Goal: Information Seeking & Learning: Check status

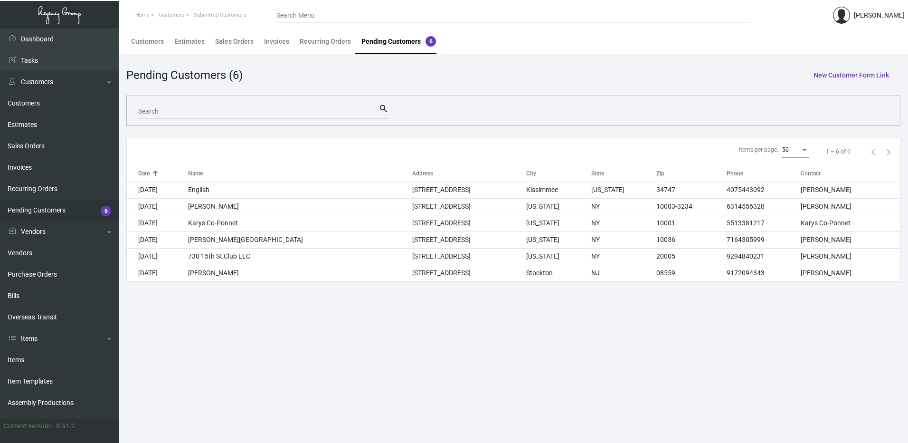
click at [199, 105] on div "Search" at bounding box center [258, 111] width 240 height 15
paste input "106535"
type input "106535"
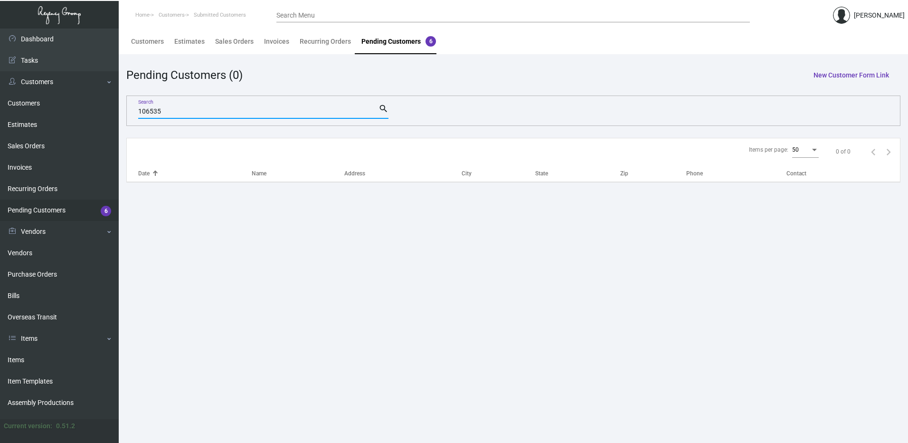
click at [212, 109] on input "106535" at bounding box center [258, 112] width 240 height 8
click at [40, 202] on link "Pending Customers 6" at bounding box center [59, 210] width 119 height 21
click at [45, 183] on link "Recurring Orders" at bounding box center [59, 188] width 119 height 21
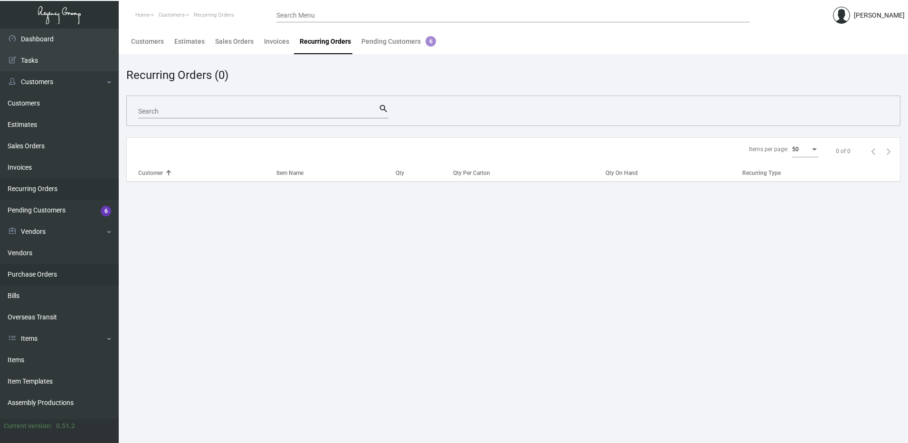
click at [38, 267] on link "Purchase Orders" at bounding box center [59, 274] width 119 height 21
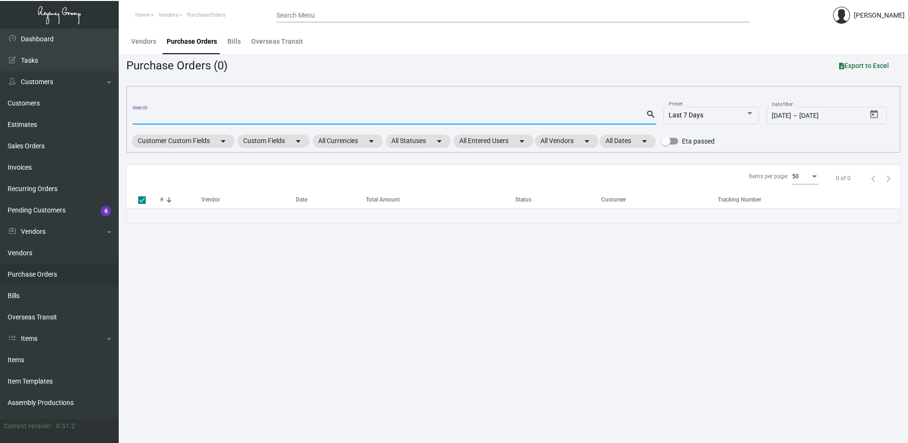
click at [185, 114] on input "Search" at bounding box center [390, 118] width 514 height 8
paste input "106535"
type input "106535"
checkbox input "false"
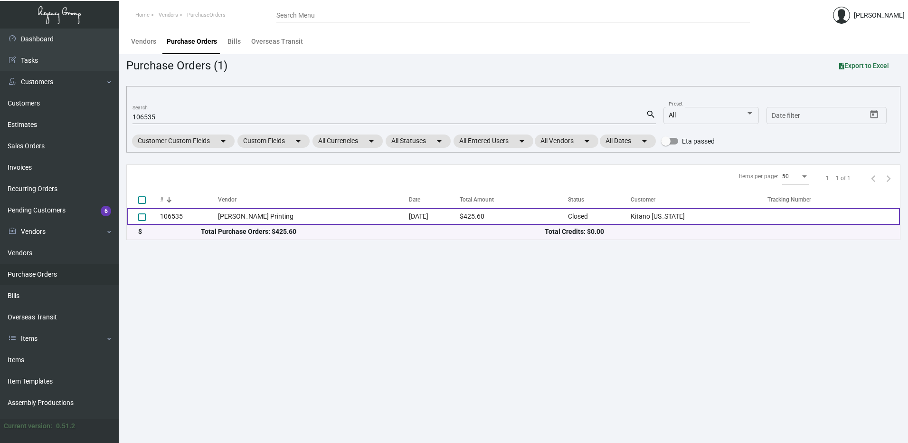
click at [264, 213] on td "[PERSON_NAME] Printing" at bounding box center [313, 216] width 191 height 17
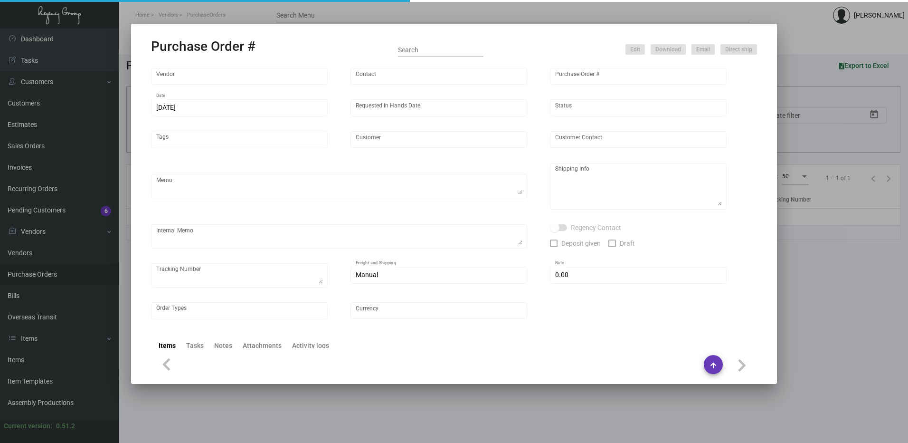
type input "[PERSON_NAME] Printing"
type input "[PERSON_NAME]"
type input "106535"
type input "[DATE]"
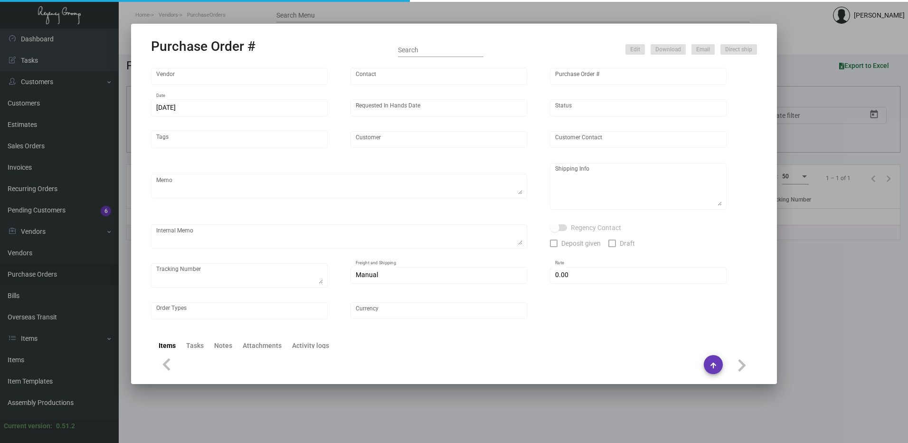
type input "Kitano [US_STATE]"
type input "[PERSON_NAME]"
type textarea "Please reach out to SH for UPS labels. Reorder - Purchase Order #102105"
type textarea "Kitano [US_STATE] - [PERSON_NAME][GEOGRAPHIC_DATA][STREET_ADDRESS][US_STATE]"
type textarea "7/25 - Requested ESD."
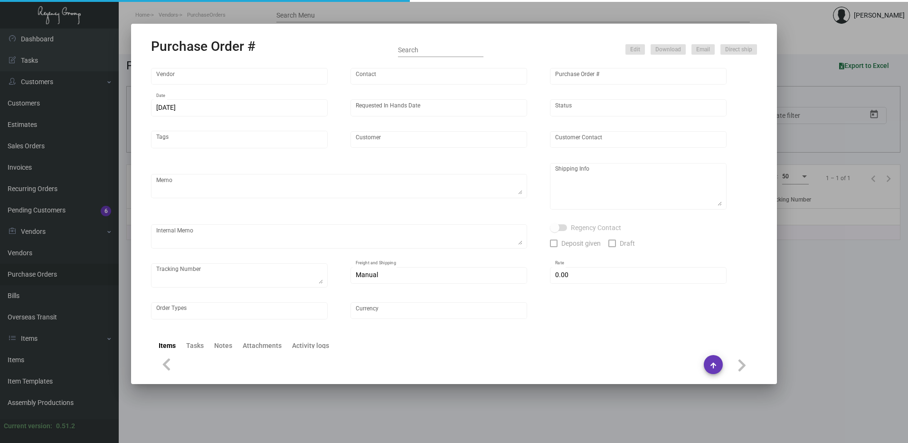
type input "$ 0.00"
type input "United States Dollar $"
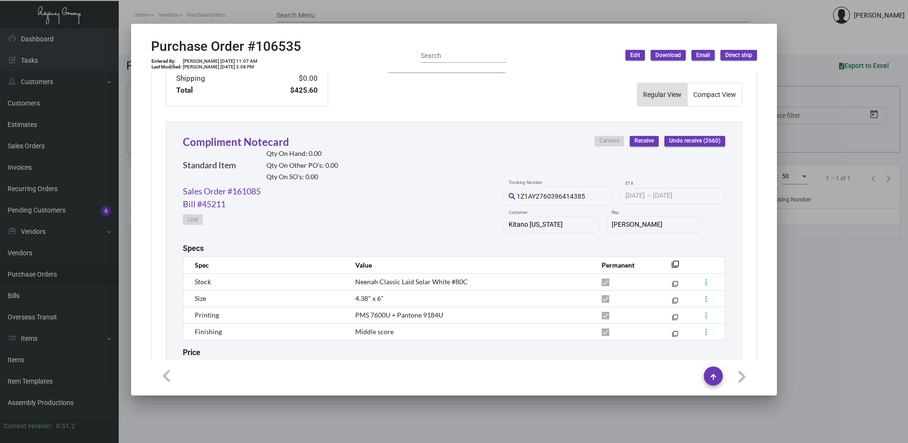
scroll to position [319, 0]
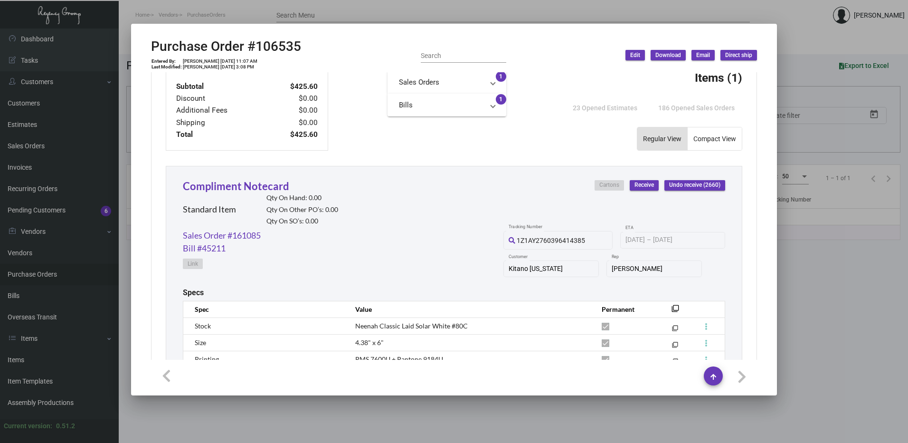
click at [224, 216] on div "Compliment Notecard Standard Item Qty On Hand: 0.00 Qty On Other PO’s: 0.00 Qty…" at bounding box center [454, 308] width 577 height 285
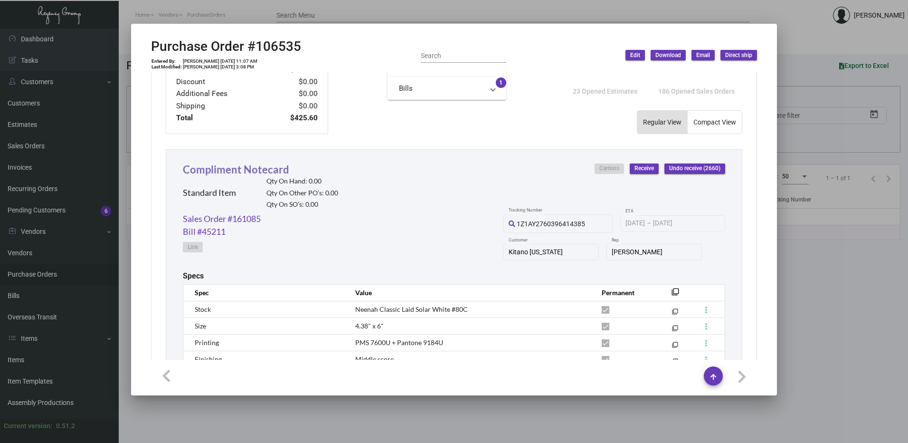
click at [244, 169] on link "Compliment Notecard" at bounding box center [236, 169] width 106 height 13
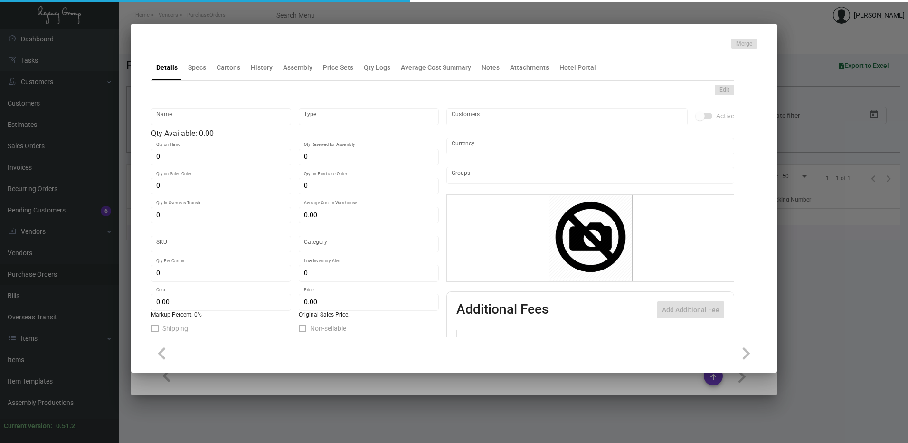
type input "Compliment Notecard"
type input "Standard Item"
type input "$ 0.00"
type input "782-Notecard-62"
type input "Standard"
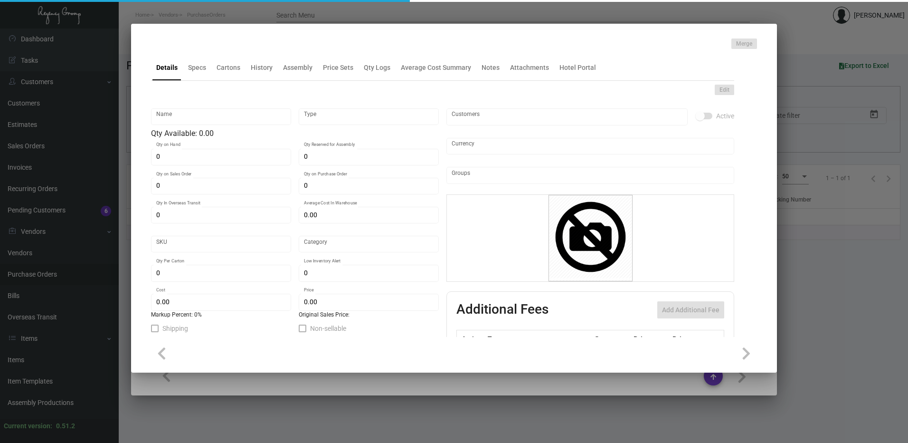
type input "$ 0.16"
type input "$ 0.00"
checkbox input "true"
type input "United States Dollar $"
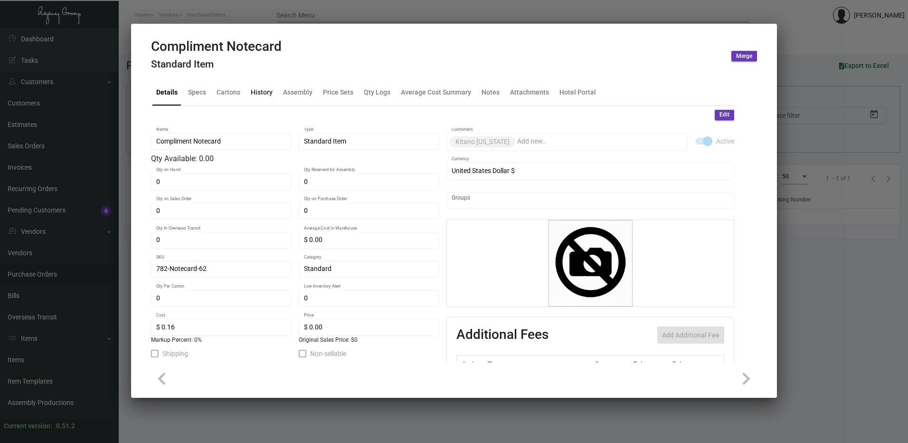
click at [256, 94] on div "History" at bounding box center [262, 92] width 22 height 10
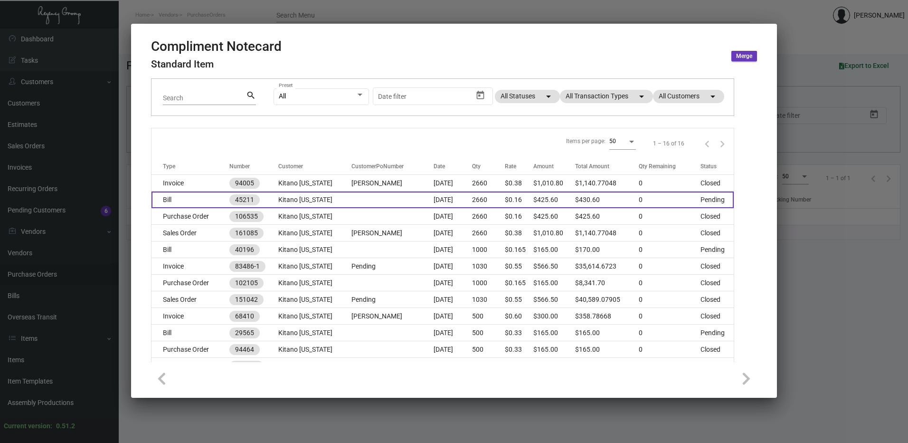
scroll to position [120, 0]
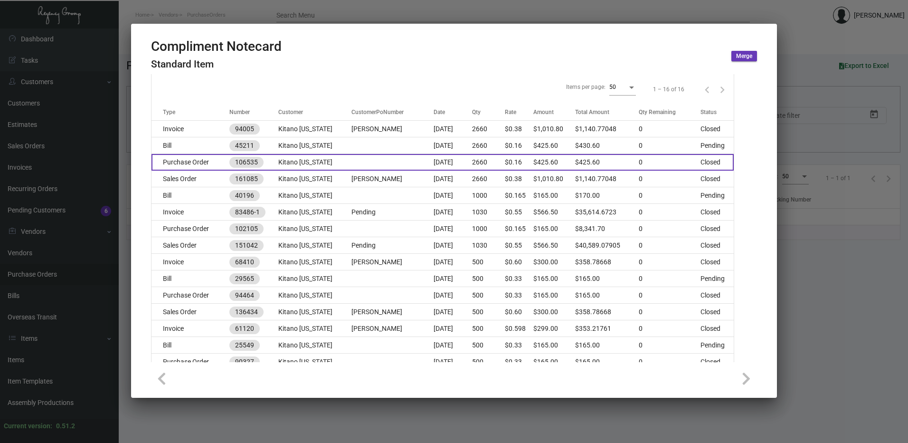
click at [290, 155] on td "Kitano [US_STATE]" at bounding box center [314, 162] width 73 height 17
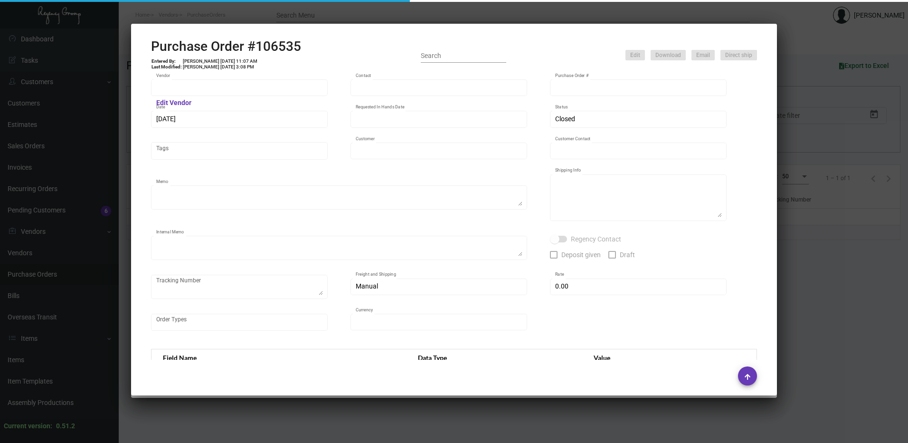
type input "[PERSON_NAME] Printing"
type input "[PERSON_NAME]"
type input "106535"
type input "[DATE]"
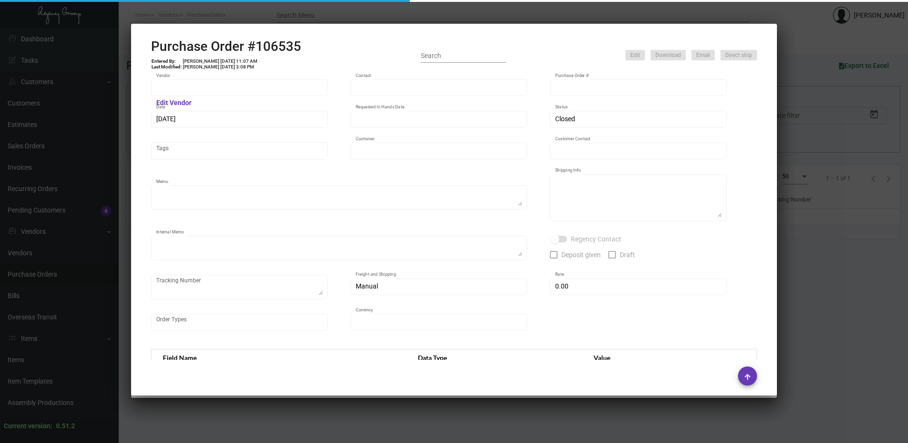
type input "Kitano [US_STATE]"
type input "[PERSON_NAME]"
type textarea "Please reach out to SH for UPS labels. Reorder - Purchase Order #102105"
type textarea "Kitano [US_STATE] - [PERSON_NAME][GEOGRAPHIC_DATA][STREET_ADDRESS][US_STATE]"
type textarea "7/25 - Requested ESD."
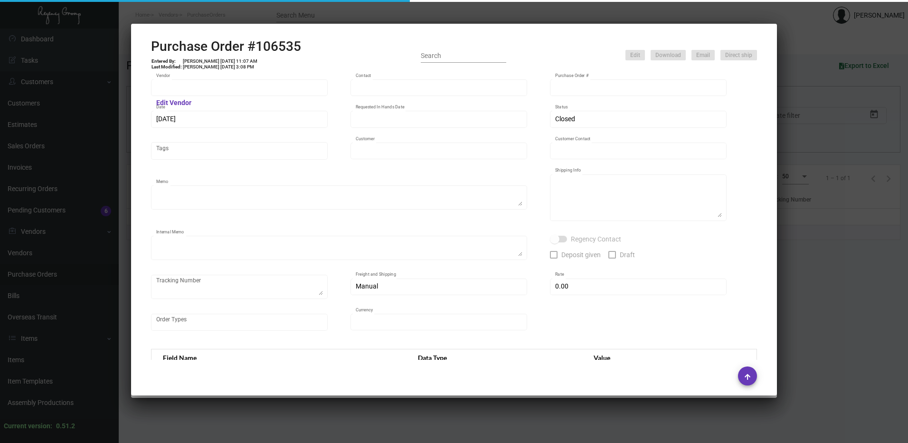
type input "$ 0.00"
type input "United States Dollar $"
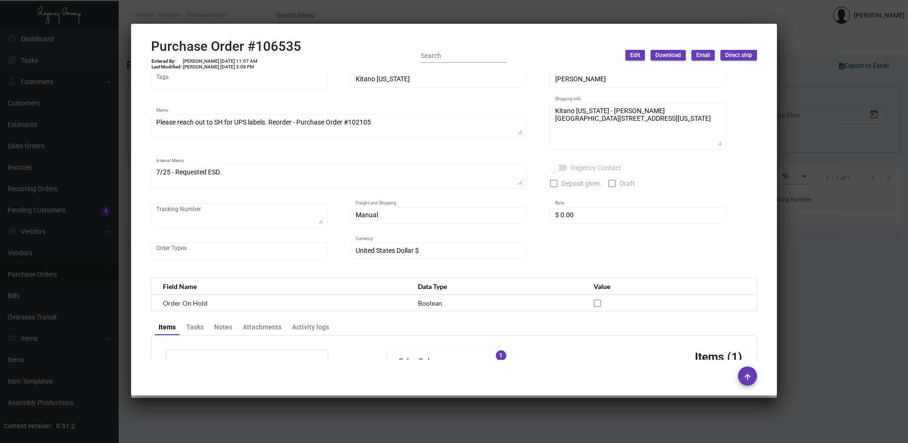
scroll to position [0, 0]
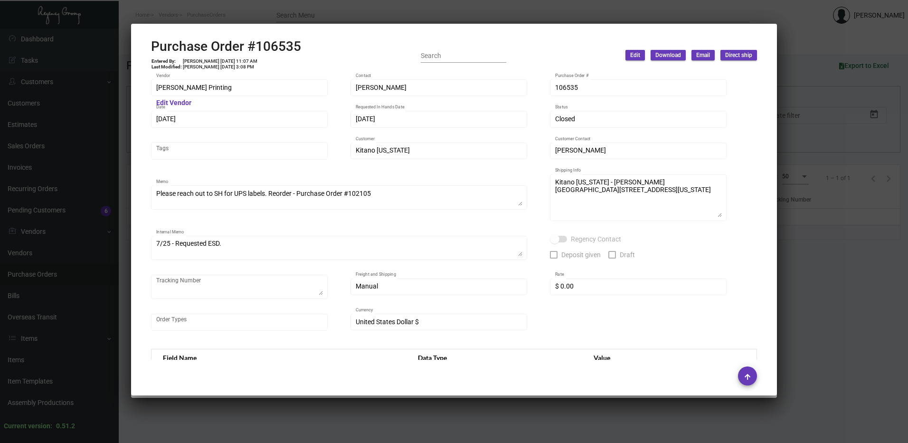
click at [228, 13] on div at bounding box center [454, 221] width 908 height 443
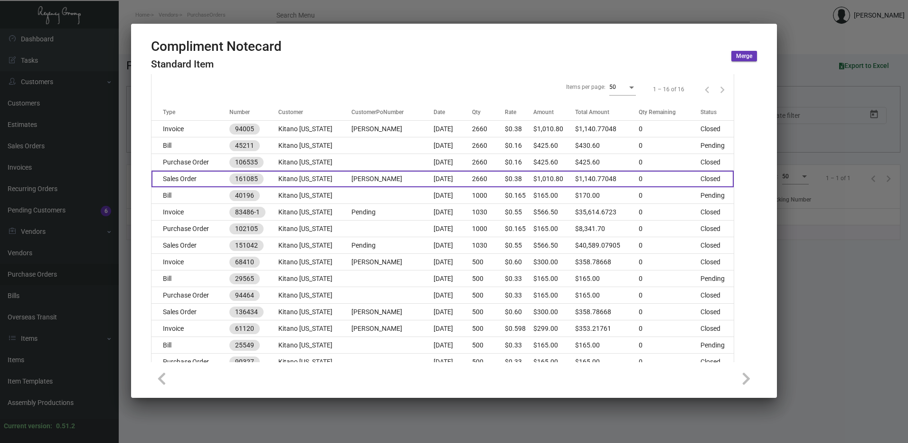
click at [299, 175] on td "Kitano [US_STATE]" at bounding box center [314, 179] width 73 height 17
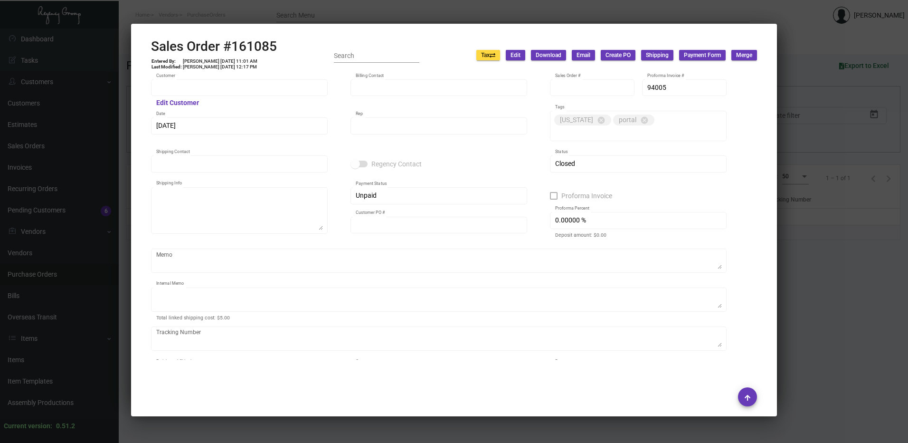
type input "Kitano [US_STATE]"
type input "[PERSON_NAME]"
type input "161085"
type input "[DATE]"
type input "[PERSON_NAME]"
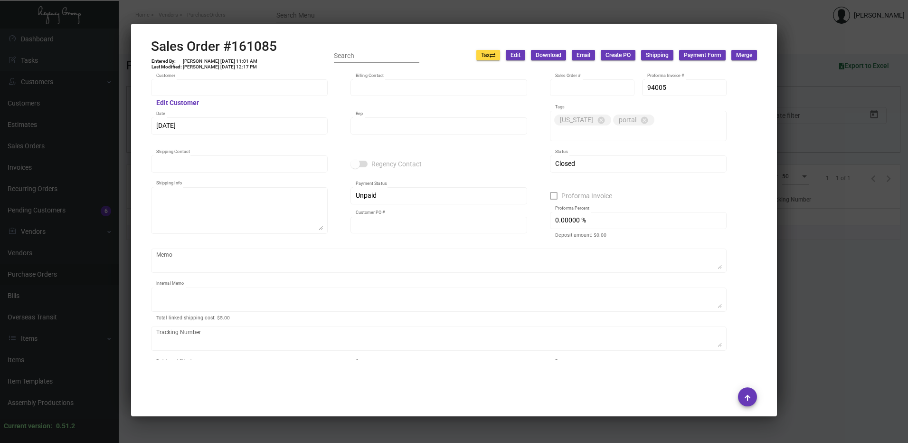
type input "[PERSON_NAME]"
type textarea "Kitano [US_STATE] - [PERSON_NAME][GEOGRAPHIC_DATA][STREET_ADDRESS][US_STATE]"
type input "[PERSON_NAME]"
type textarea "[DATE] Shipped from [GEOGRAPHIC_DATA] Printing by UPS Ground Cost $11.28"
type input "United States Dollar $"
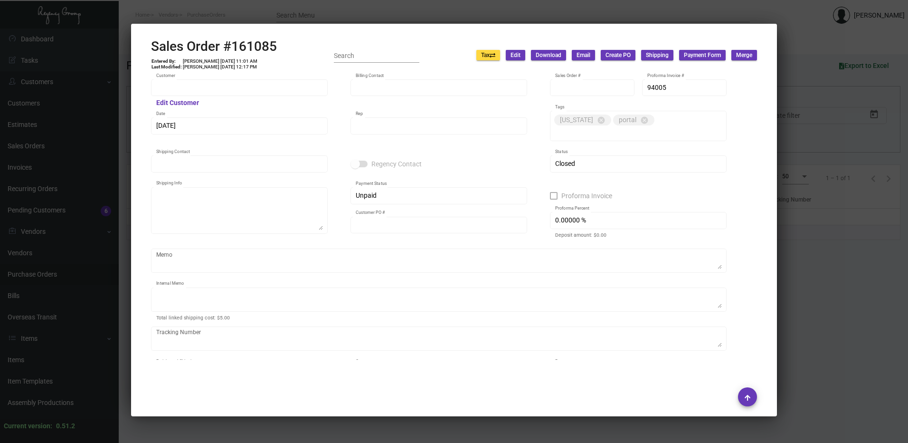
type input "$ 36.98"
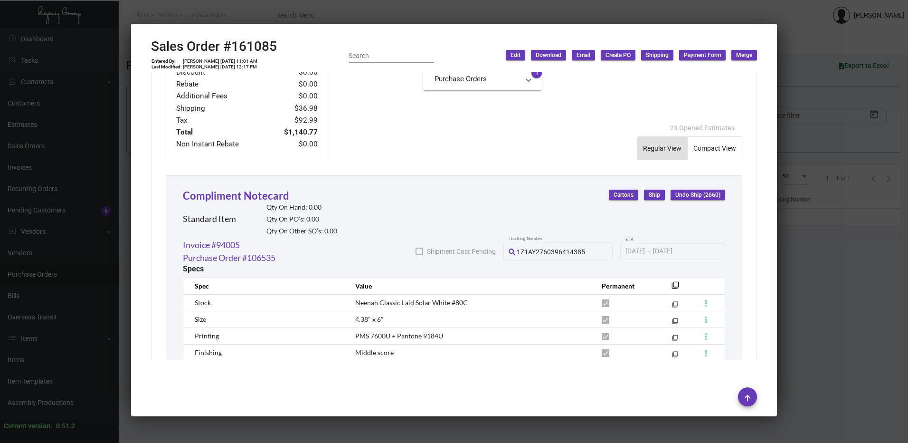
scroll to position [519, 0]
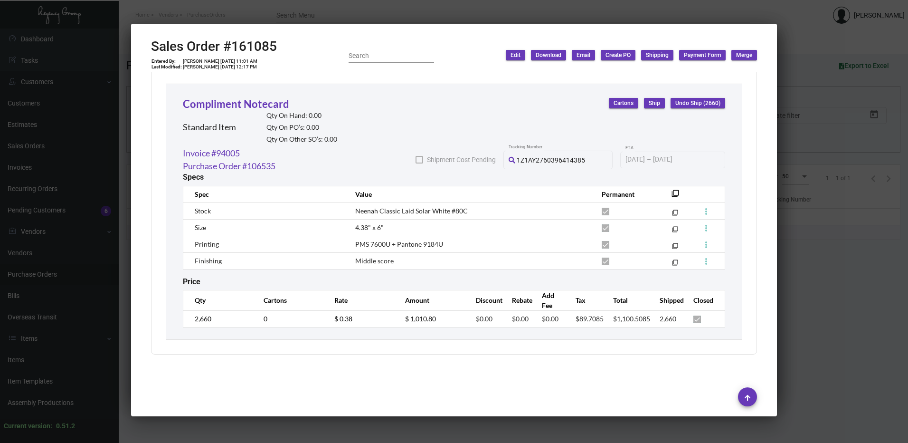
click at [362, 12] on div at bounding box center [454, 221] width 908 height 443
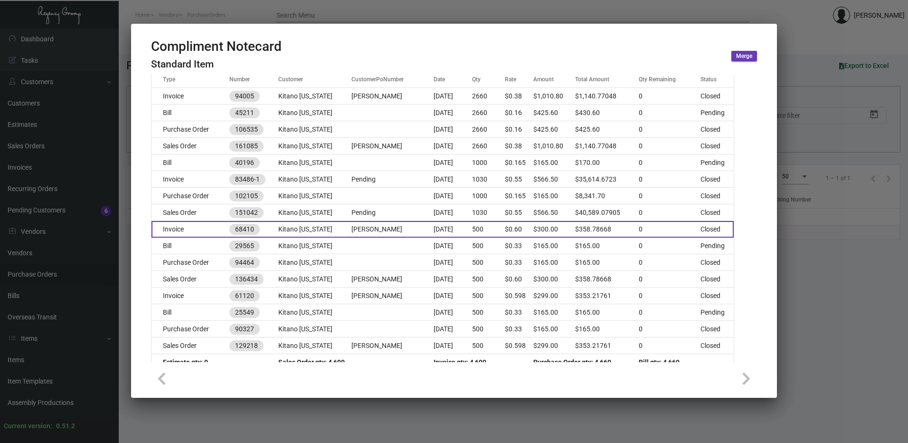
scroll to position [168, 0]
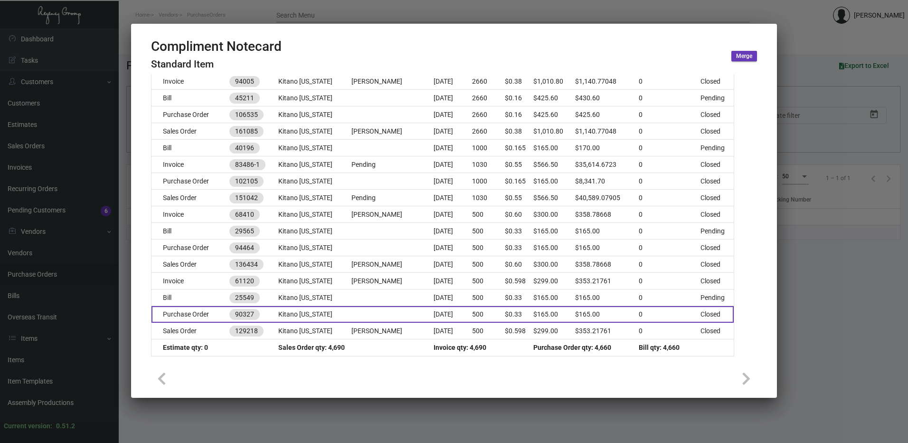
click at [182, 311] on td "Purchase Order" at bounding box center [191, 314] width 78 height 17
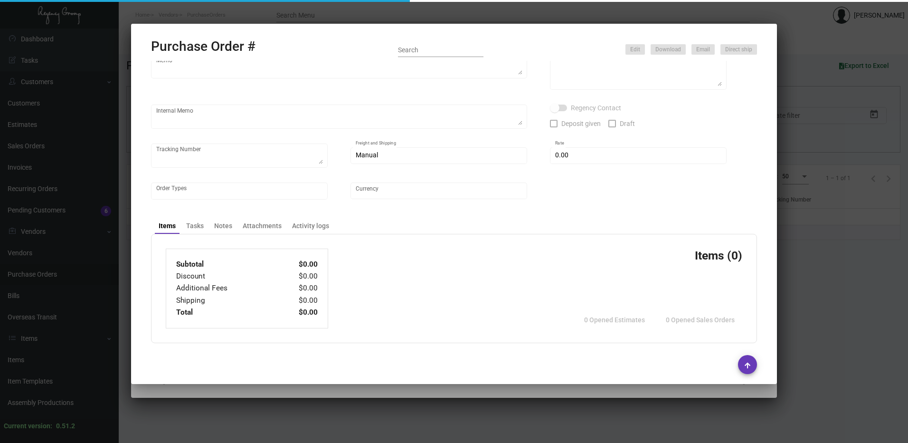
scroll to position [0, 0]
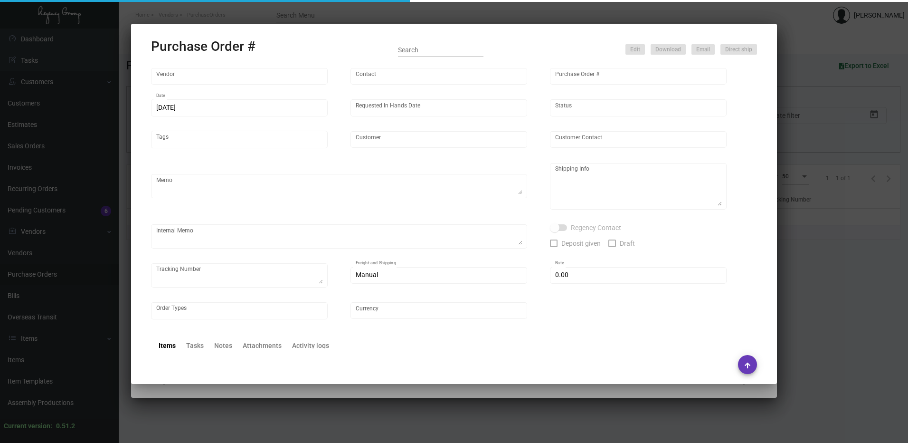
type input "Docuvision"
type input "[PERSON_NAME]"
type input "90327"
type input "[DATE]"
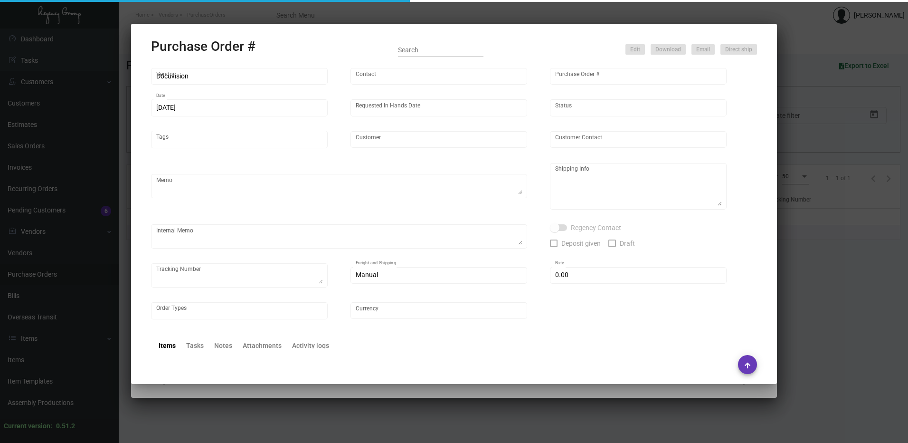
type input "Kitano [US_STATE]"
type input "[PERSON_NAME]"
type textarea "Kitano [US_STATE] - [PERSON_NAME] Assistant Guest Services Manager [STREET_ADDR…"
type input "$ 0.00"
type input "United States Dollar $"
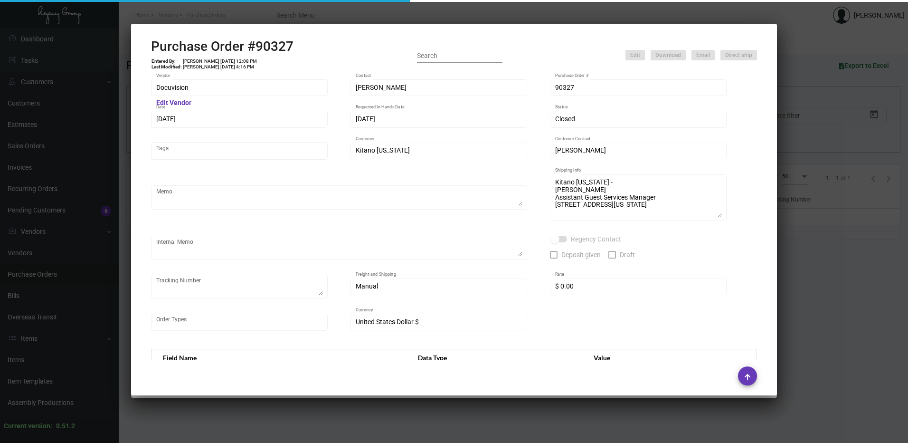
drag, startPoint x: 700, startPoint y: 20, endPoint x: 678, endPoint y: 10, distance: 24.9
click at [700, 20] on div at bounding box center [454, 221] width 908 height 443
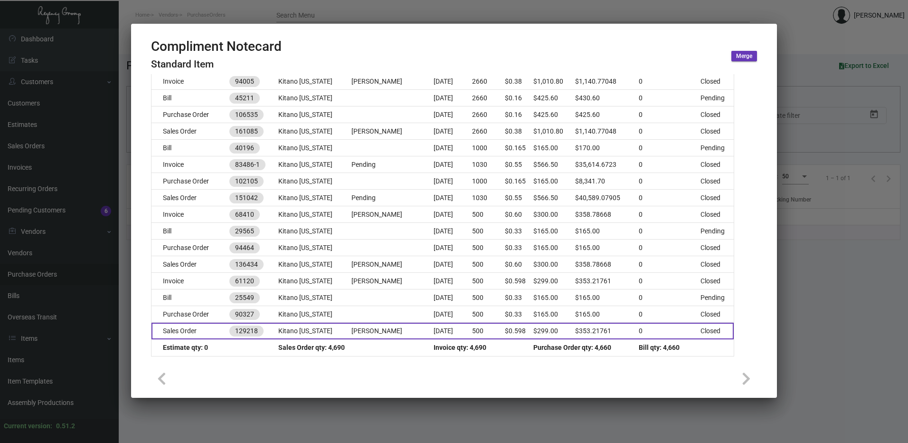
click at [194, 332] on td "Sales Order" at bounding box center [191, 331] width 78 height 17
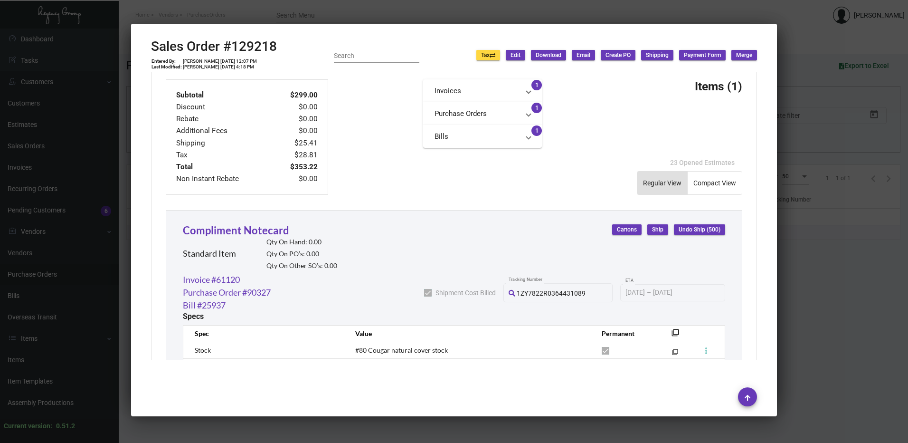
scroll to position [515, 0]
